Goal: Task Accomplishment & Management: Manage account settings

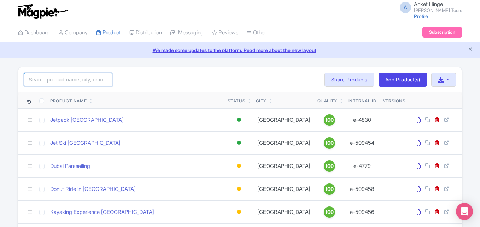
click at [59, 84] on input "search" at bounding box center [68, 79] width 88 height 13
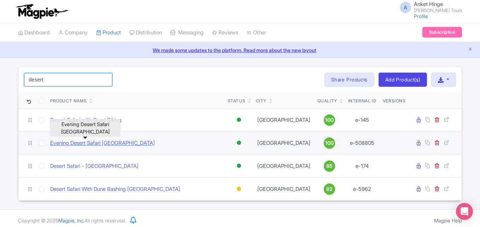
type input "desert"
click at [77, 144] on link "Evening Desert Safari [GEOGRAPHIC_DATA]" at bounding box center [102, 143] width 105 height 8
click at [84, 142] on link "Evening Desert Safari [GEOGRAPHIC_DATA]" at bounding box center [102, 143] width 105 height 8
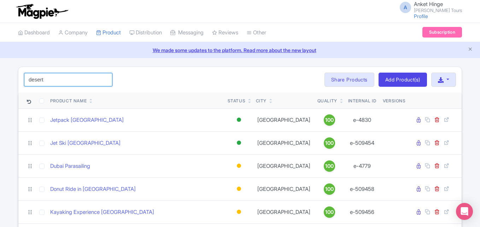
click at [66, 84] on input "desert" at bounding box center [68, 79] width 88 height 13
click at [28, 74] on input "desert" at bounding box center [68, 79] width 88 height 13
click at [35, 76] on input "desert" at bounding box center [68, 79] width 88 height 13
type input "Evening Desert Safari [GEOGRAPHIC_DATA]"
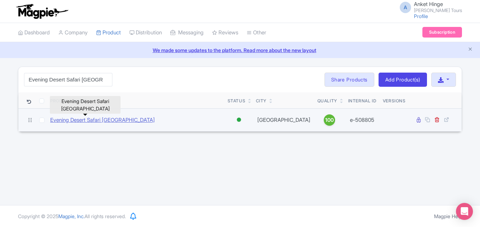
click at [85, 120] on link "Evening Desert Safari [GEOGRAPHIC_DATA]" at bounding box center [102, 120] width 105 height 8
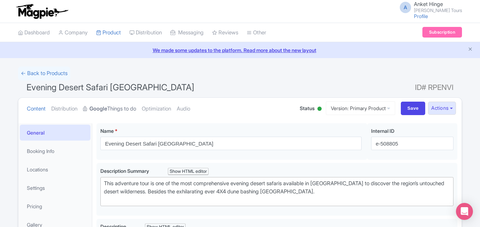
click at [119, 105] on link "Google Things to do" at bounding box center [109, 109] width 53 height 22
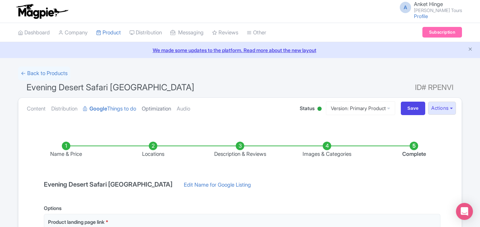
click at [171, 106] on link "Optimization" at bounding box center [156, 109] width 29 height 22
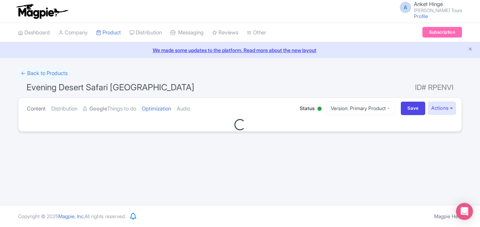
click at [44, 107] on link "Content" at bounding box center [36, 109] width 19 height 22
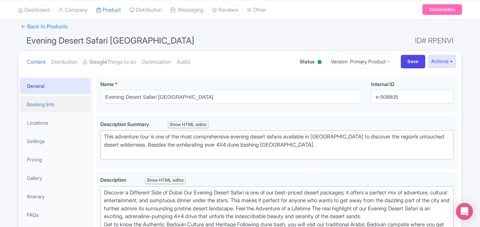
scroll to position [106, 0]
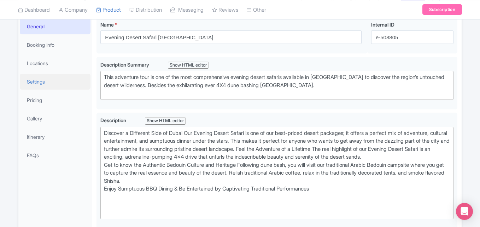
click at [47, 82] on link "Settings" at bounding box center [55, 82] width 71 height 16
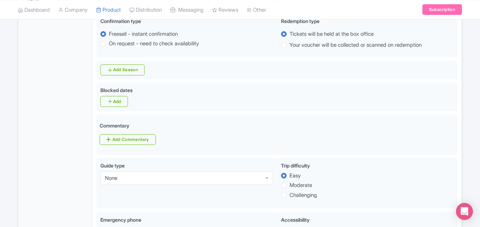
scroll to position [85, 0]
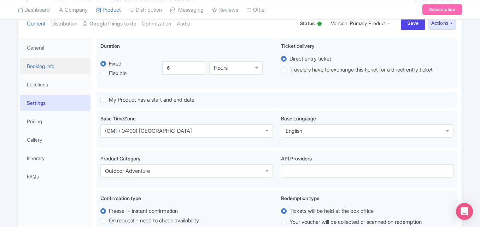
click at [45, 71] on link "Booking Info" at bounding box center [55, 66] width 71 height 16
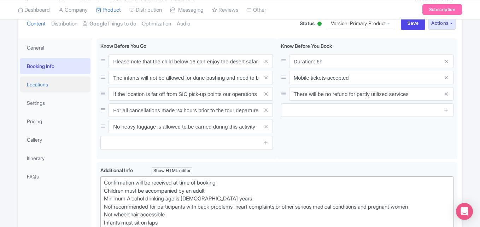
click at [47, 78] on link "Locations" at bounding box center [55, 84] width 71 height 16
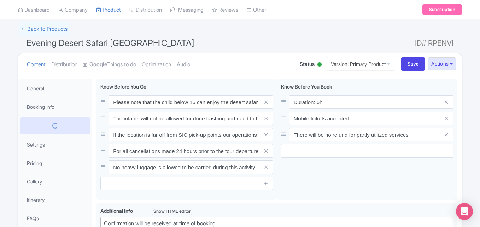
scroll to position [0, 0]
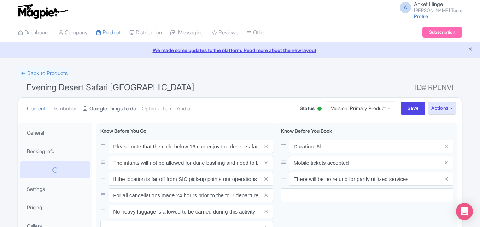
click at [117, 108] on link "Google Things to do" at bounding box center [109, 109] width 53 height 22
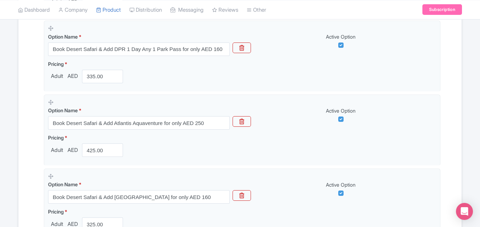
scroll to position [1272, 0]
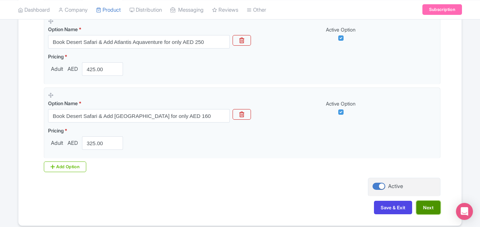
click at [436, 208] on button "Next" at bounding box center [428, 206] width 24 height 13
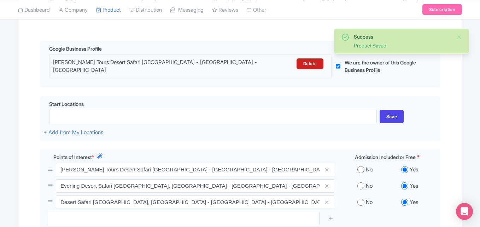
scroll to position [71, 0]
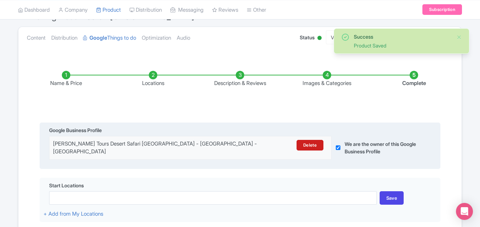
click at [363, 140] on label "We are the owner of this Google Business Profile" at bounding box center [384, 147] width 78 height 15
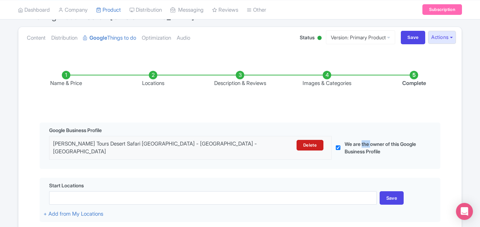
scroll to position [0, 0]
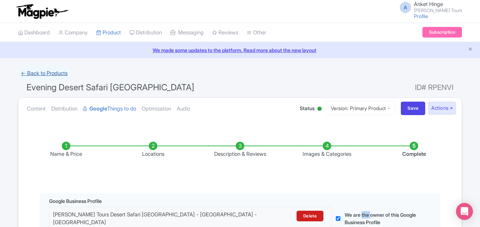
click at [46, 73] on link "← Back to Products" at bounding box center [44, 73] width 52 height 14
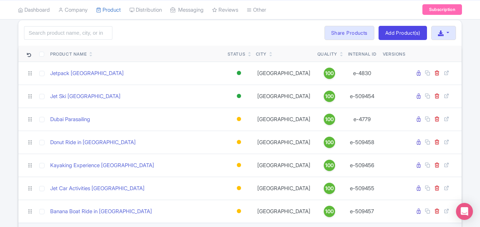
scroll to position [106, 0]
